Goal: Information Seeking & Learning: Check status

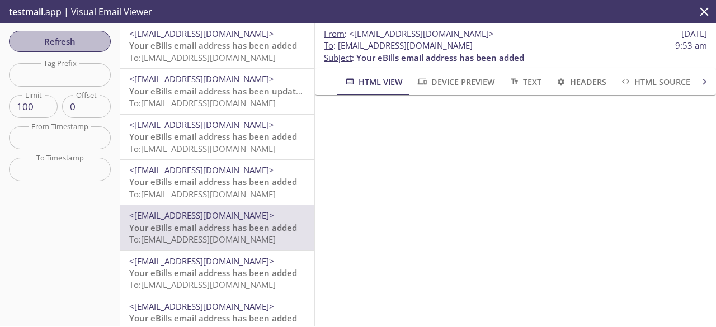
click at [55, 44] on span "Refresh" at bounding box center [60, 41] width 84 height 15
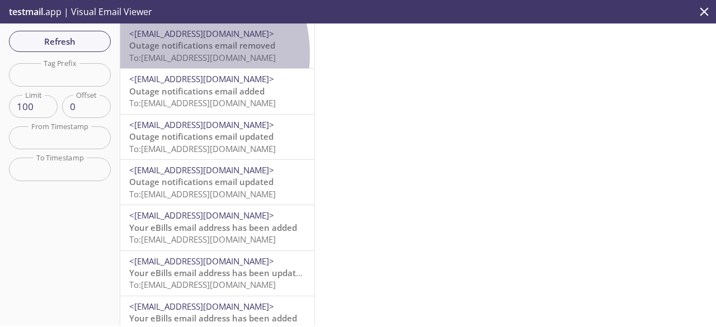
click at [167, 54] on span "To: [EMAIL_ADDRESS][DOMAIN_NAME]" at bounding box center [202, 57] width 147 height 11
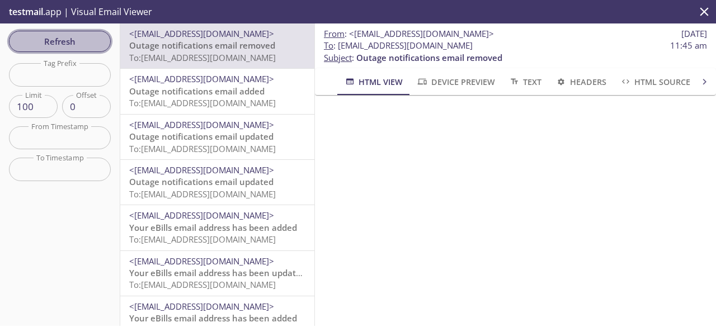
click at [79, 39] on span "Refresh" at bounding box center [60, 41] width 84 height 15
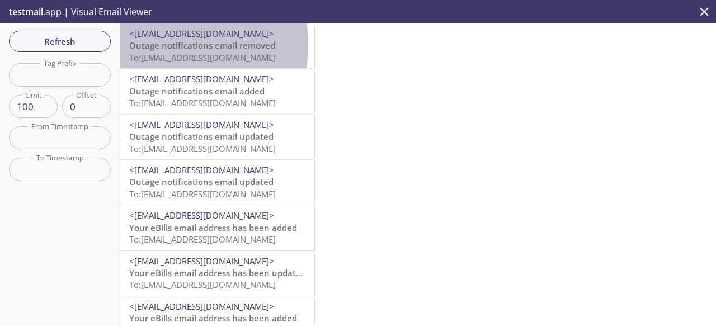
click at [157, 45] on span "Outage notifications email removed" at bounding box center [202, 45] width 146 height 11
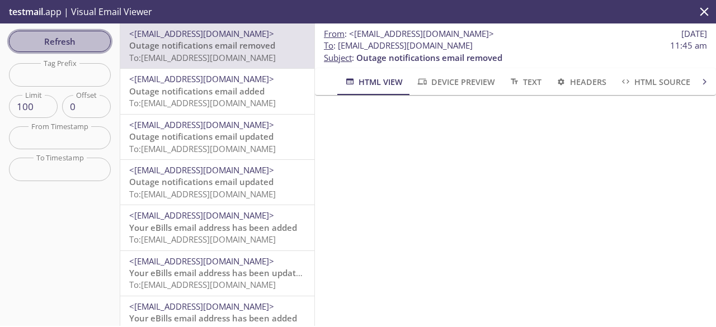
click at [75, 45] on span "Refresh" at bounding box center [60, 41] width 84 height 15
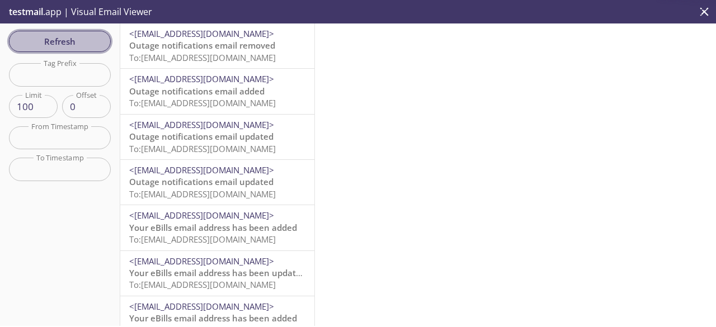
click at [75, 45] on span "Refresh" at bounding box center [60, 41] width 84 height 15
click at [71, 34] on span "Refresh" at bounding box center [60, 41] width 84 height 15
click at [76, 46] on span "Refresh" at bounding box center [60, 41] width 84 height 15
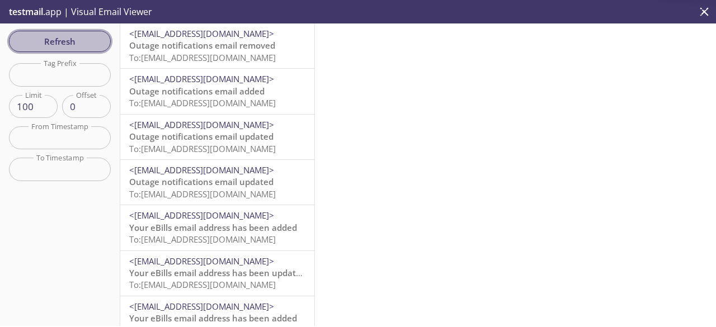
click at [76, 46] on span "Refresh" at bounding box center [60, 41] width 84 height 15
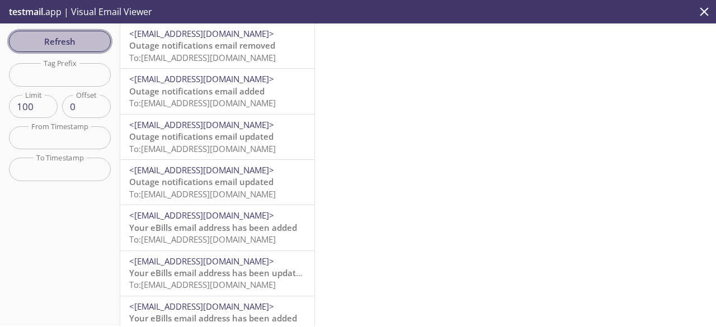
click at [76, 46] on span "Refresh" at bounding box center [60, 41] width 84 height 15
click at [73, 41] on span "Refresh" at bounding box center [60, 41] width 84 height 15
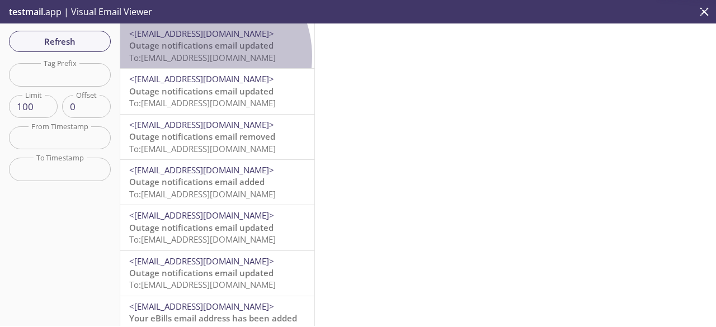
click at [204, 57] on span "To: [EMAIL_ADDRESS][DOMAIN_NAME]" at bounding box center [202, 57] width 147 height 11
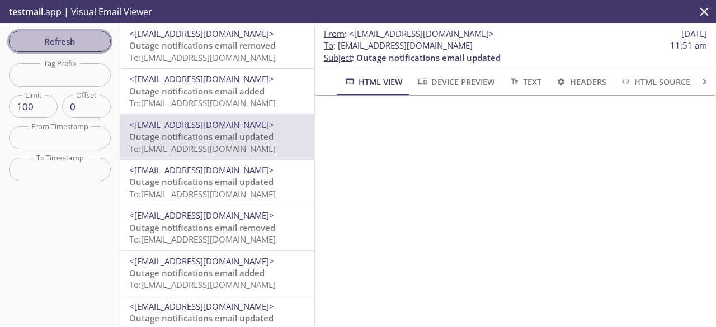
click at [72, 45] on span "Refresh" at bounding box center [60, 41] width 84 height 15
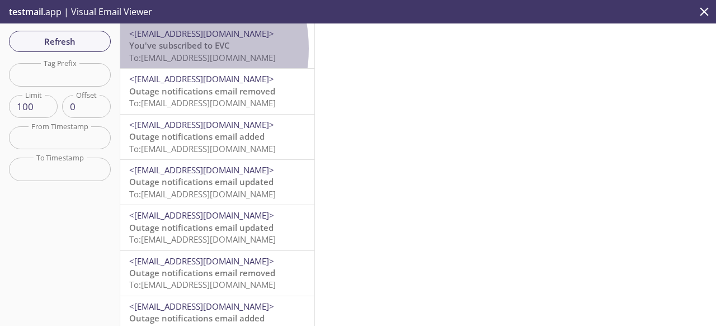
click at [154, 49] on span "You've subscribed to EVC" at bounding box center [179, 45] width 101 height 11
